Goal: Information Seeking & Learning: Learn about a topic

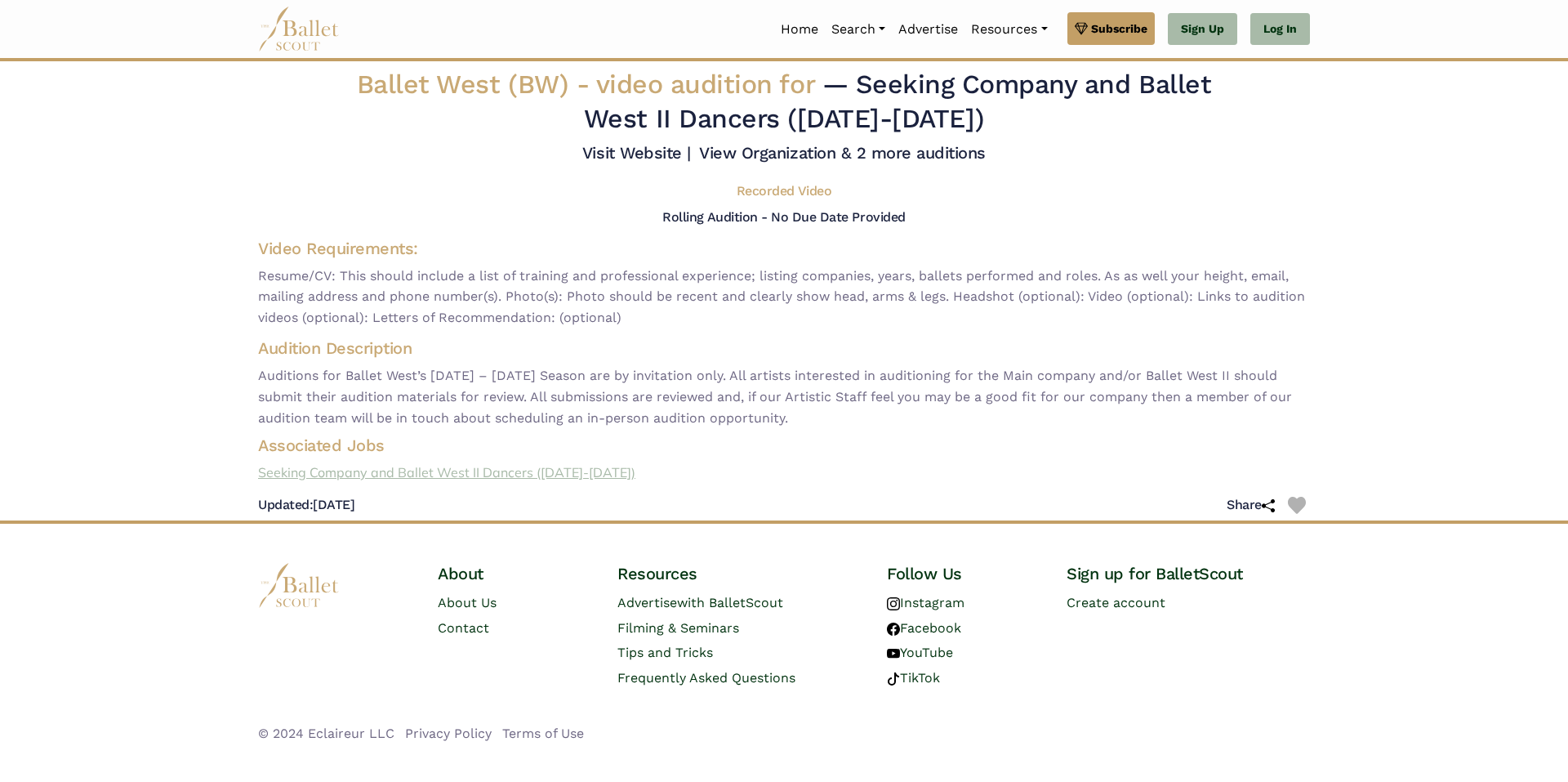
click at [546, 471] on link "Seeking Company and Ballet West II Dancers ([DATE]-[DATE])" at bounding box center [784, 473] width 1079 height 21
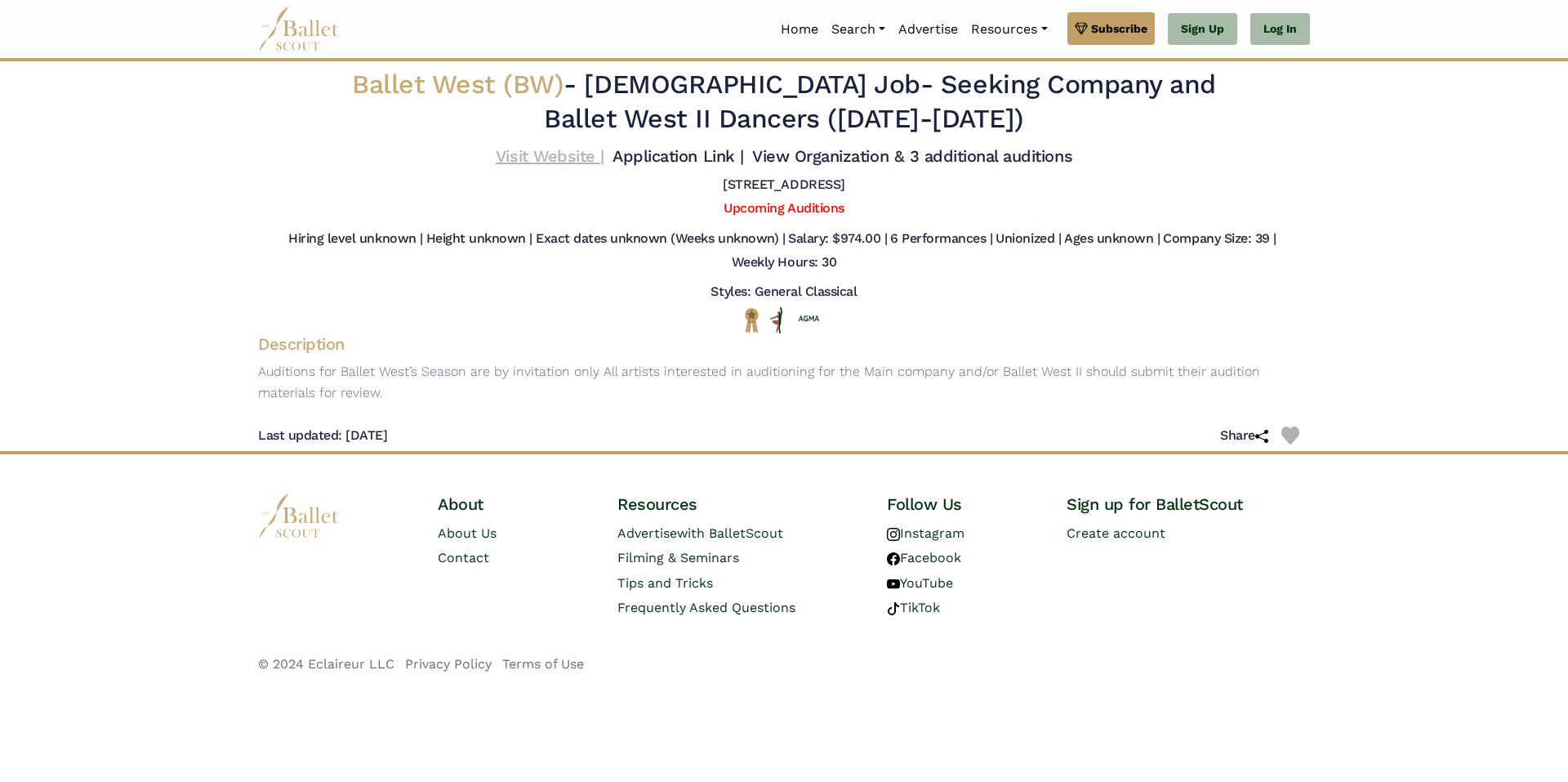
click at [581, 160] on link "Visit Website |" at bounding box center [550, 156] width 109 height 19
click at [692, 158] on link "Application Link |" at bounding box center [678, 156] width 131 height 19
click at [900, 162] on link "View Organization & 3 additional auditions" at bounding box center [912, 156] width 320 height 19
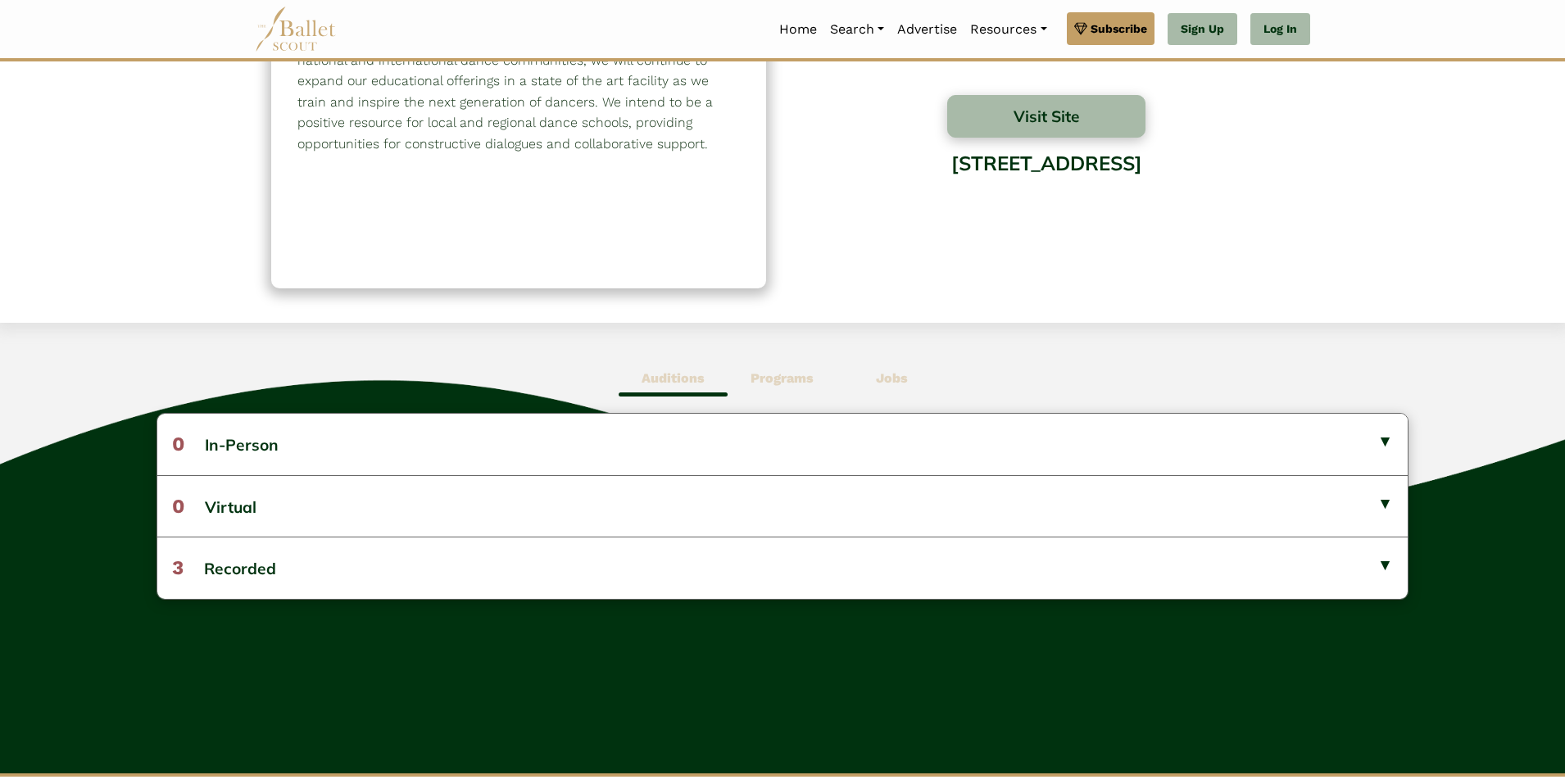
scroll to position [246, 0]
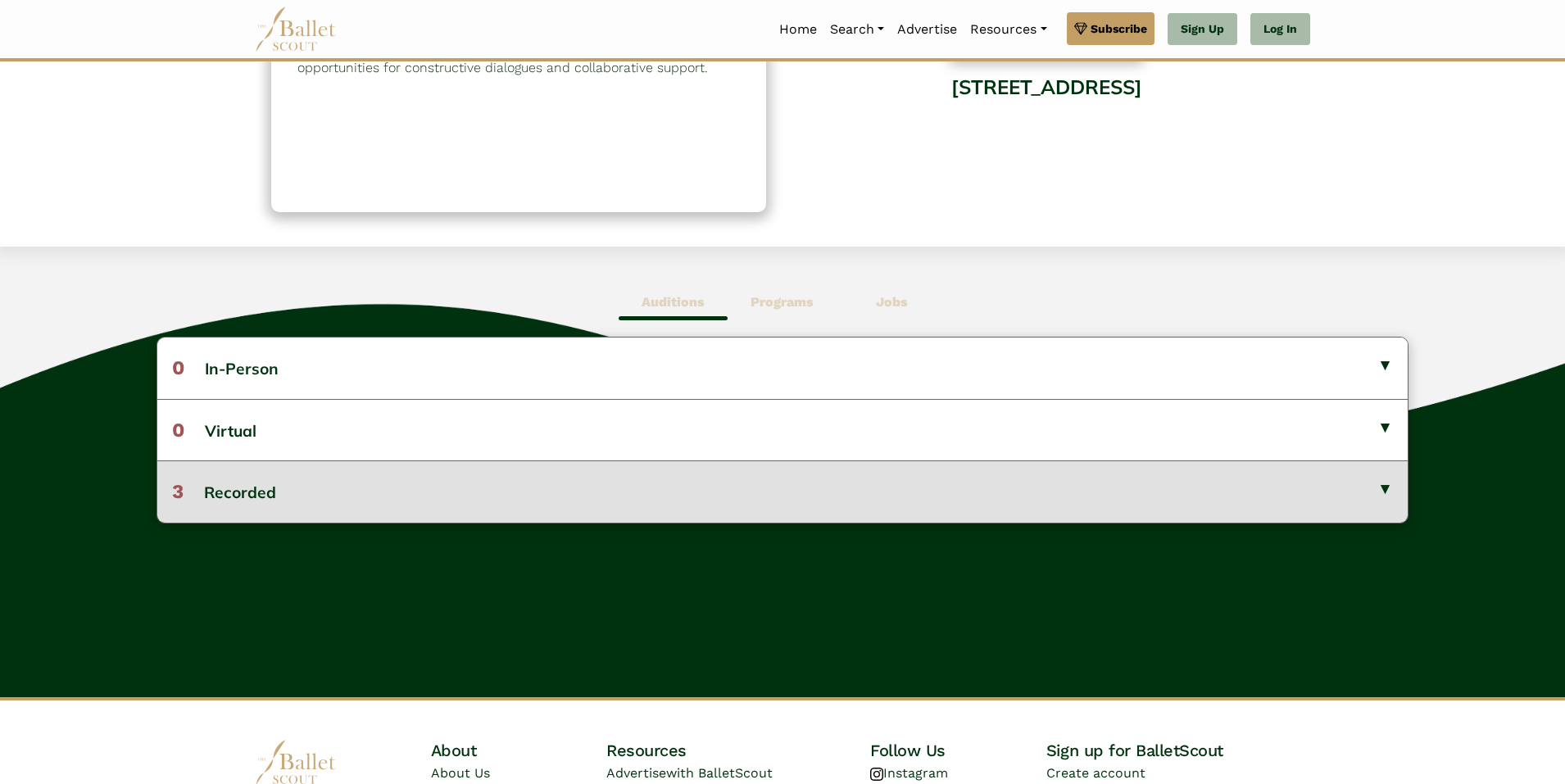
click at [1367, 490] on button "3 Recorded" at bounding box center [782, 491] width 1250 height 61
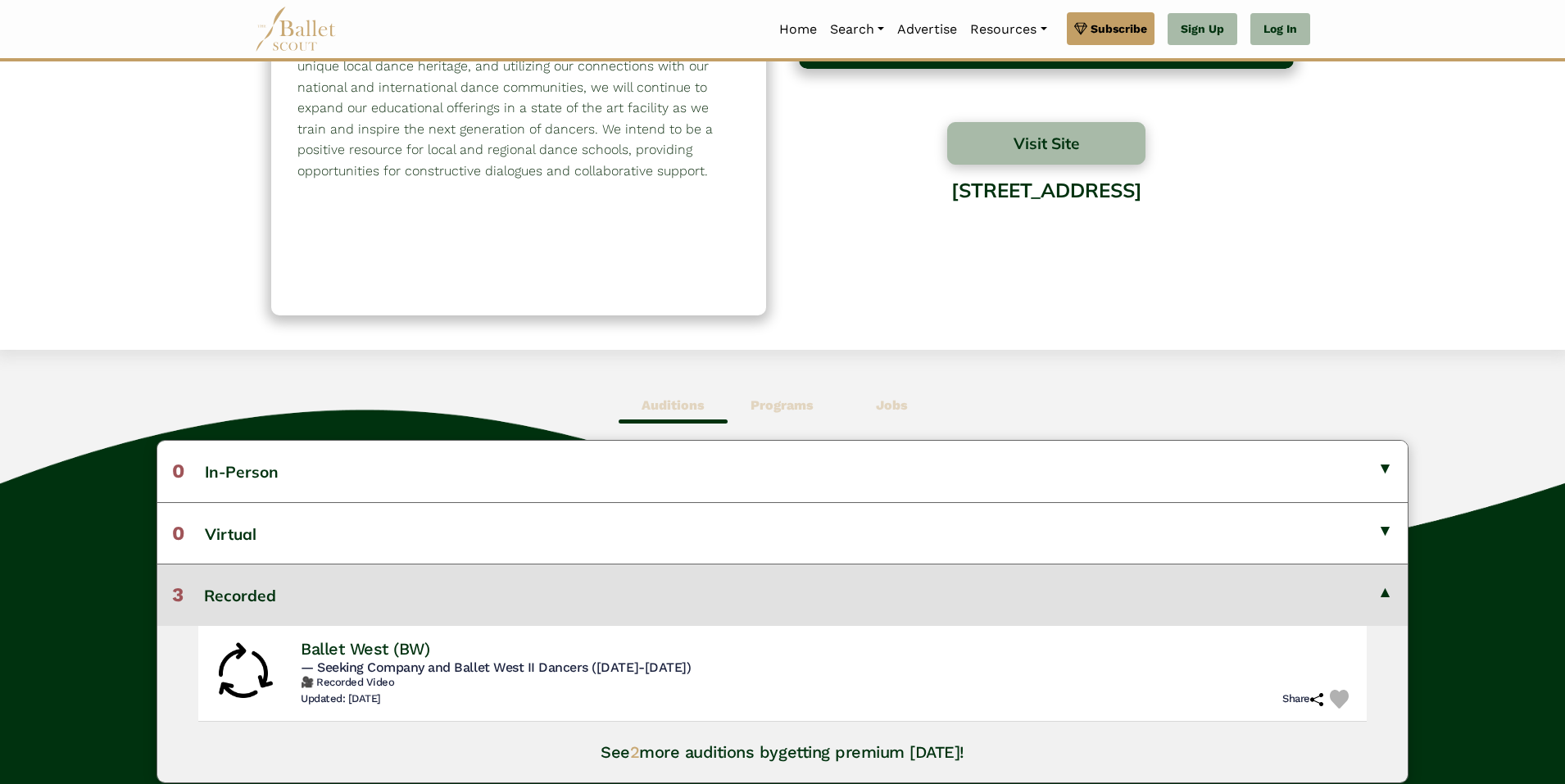
scroll to position [164, 0]
